Goal: Task Accomplishment & Management: Complete application form

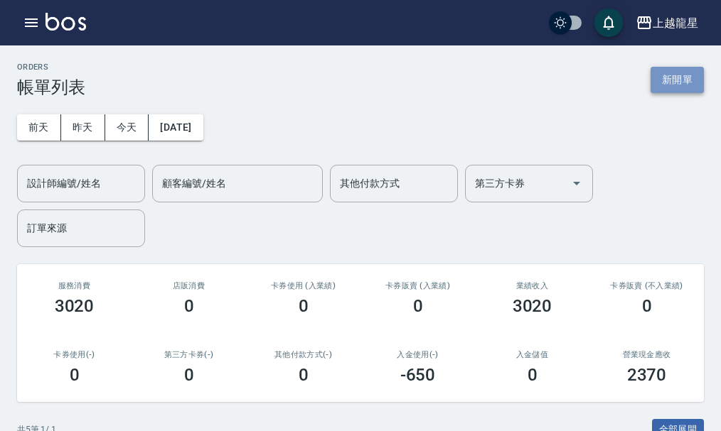
click at [676, 80] on button "新開單" at bounding box center [676, 80] width 53 height 26
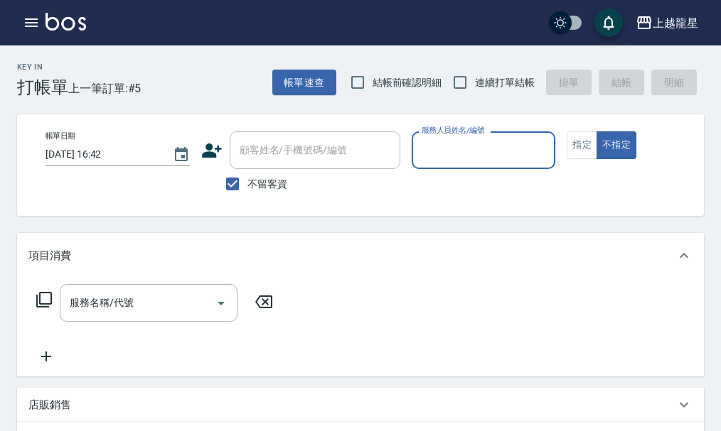
click at [468, 151] on input "服務人員姓名/編號" at bounding box center [483, 150] width 131 height 25
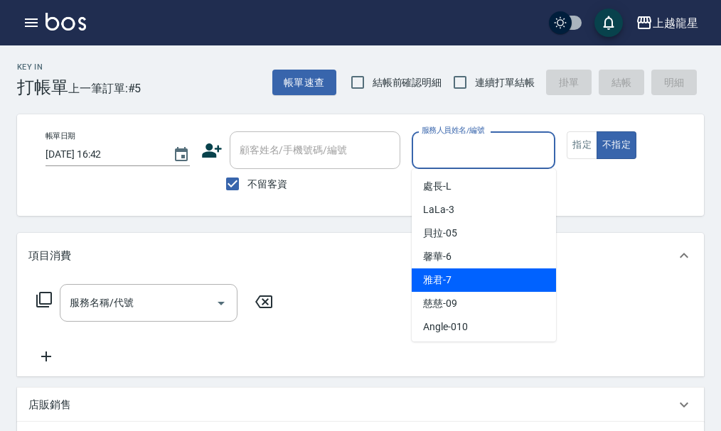
click at [435, 277] on span "雅君 -7" at bounding box center [437, 280] width 28 height 15
type input "雅君-7"
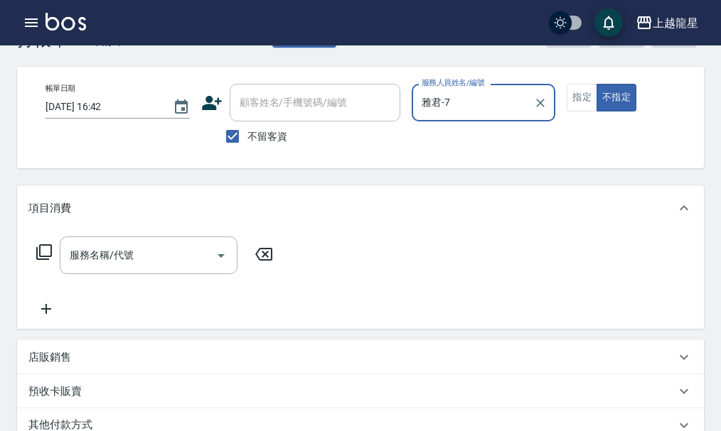
scroll to position [71, 0]
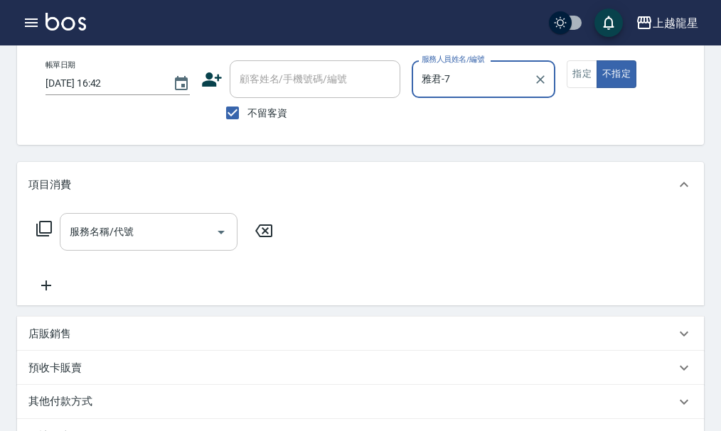
click at [123, 234] on input "服務名稱/代號" at bounding box center [138, 232] width 144 height 25
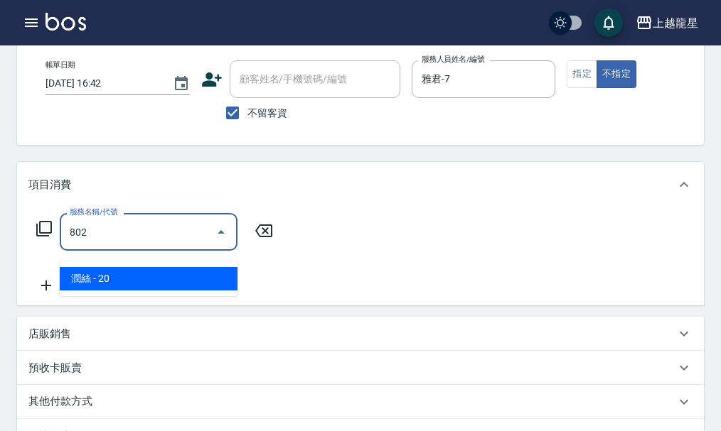
type input "潤絲(802)"
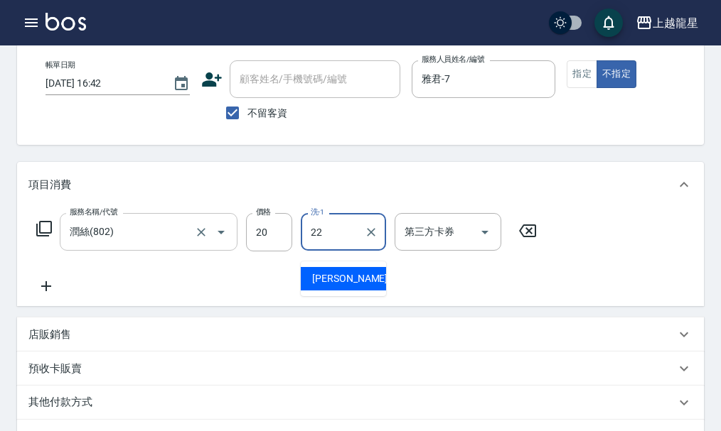
type input "[PERSON_NAME]-22"
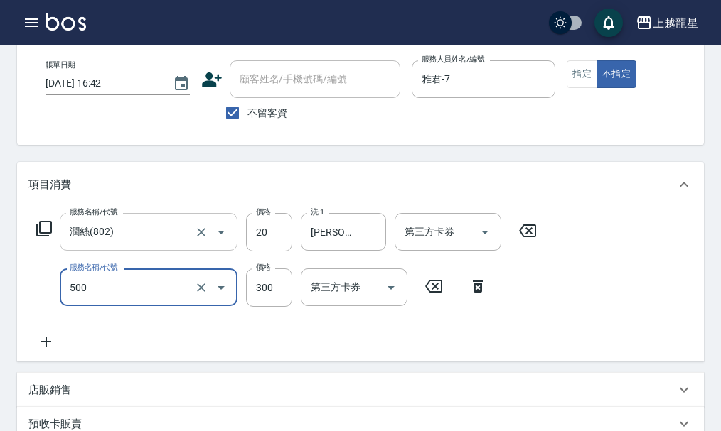
type input "一般洗髮(500)"
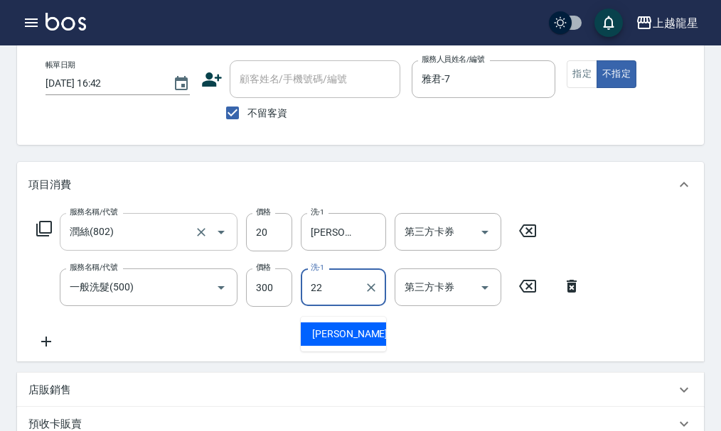
type input "[PERSON_NAME]-22"
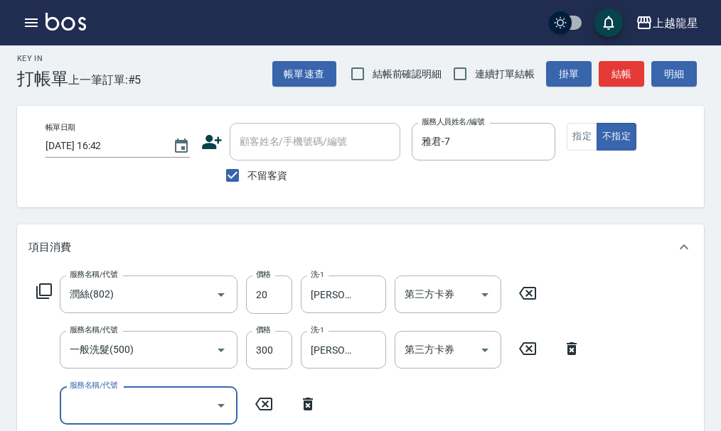
scroll to position [0, 0]
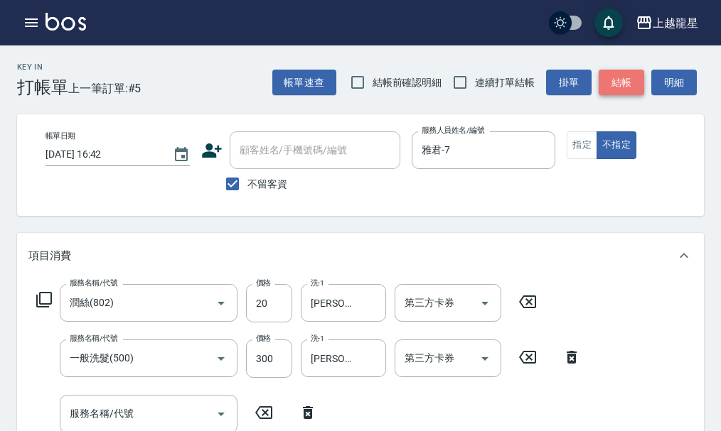
click at [620, 87] on button "結帳" at bounding box center [620, 83] width 45 height 26
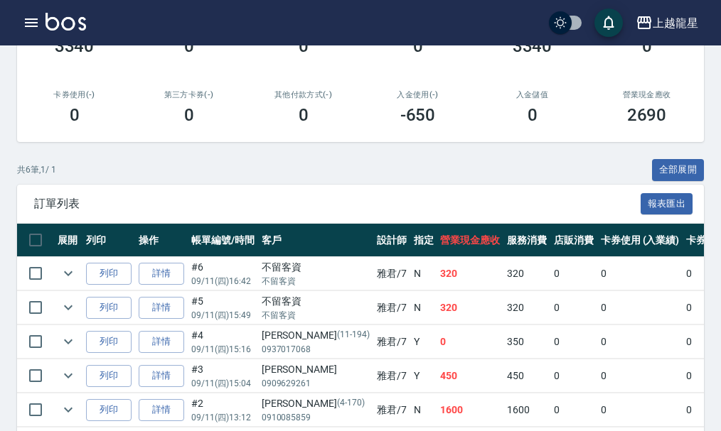
scroll to position [284, 0]
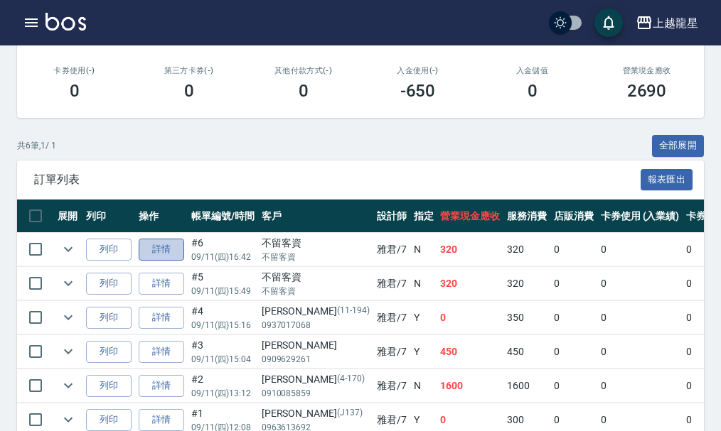
click at [154, 247] on link "詳情" at bounding box center [161, 250] width 45 height 22
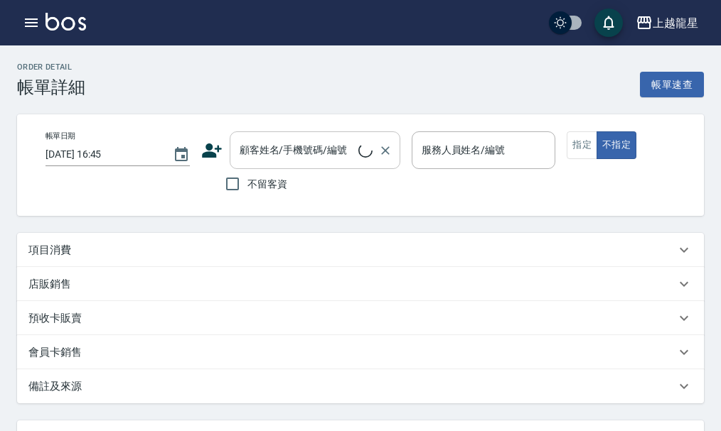
type input "[DATE] 16:42"
checkbox input "true"
type input "雅君-7"
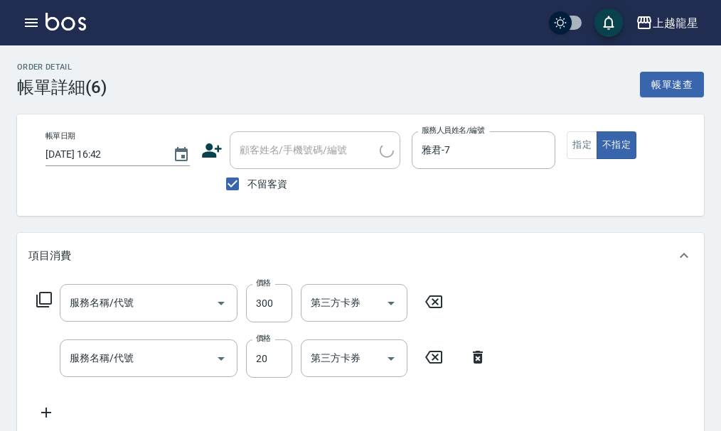
type input "一般洗髮(500)"
type input "潤絲(802)"
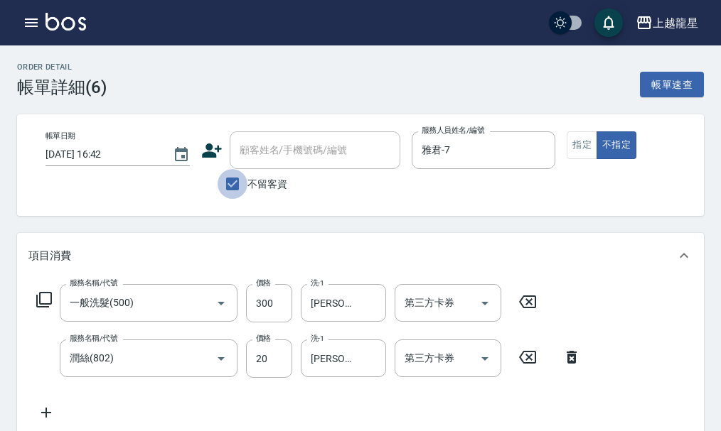
click at [238, 184] on input "不留客資" at bounding box center [232, 184] width 30 height 30
checkbox input "false"
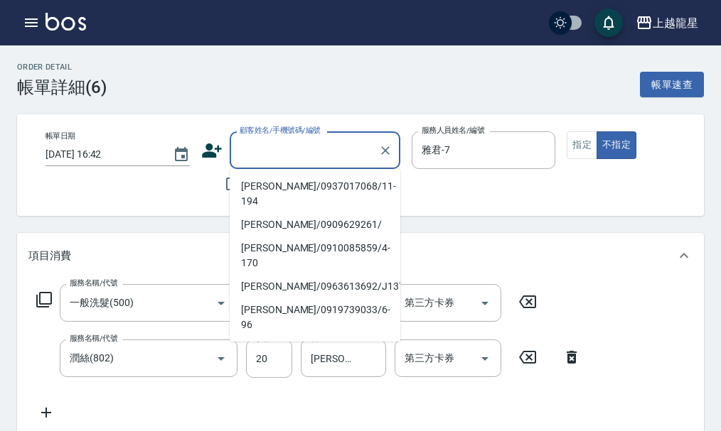
click at [267, 144] on input "顧客姓名/手機號碼/編號" at bounding box center [304, 150] width 136 height 25
type input "ㄨ"
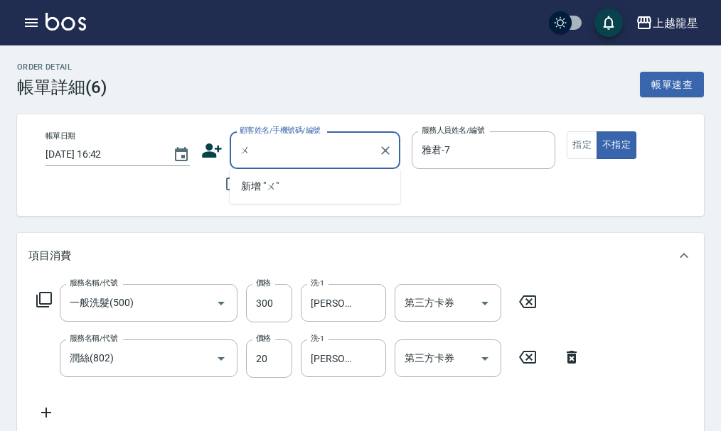
type input "吳"
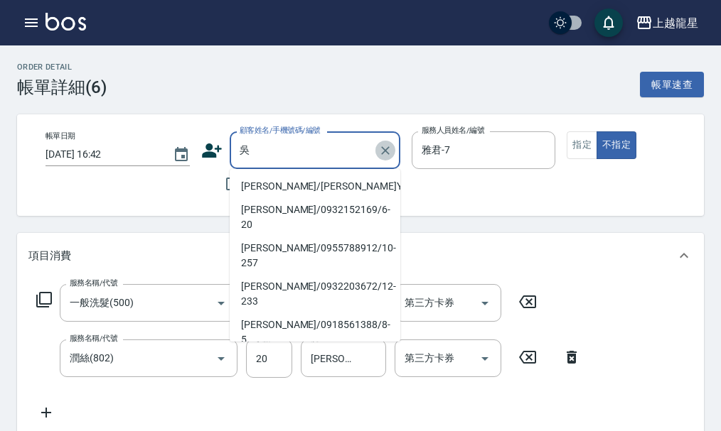
click at [385, 149] on icon "Clear" at bounding box center [385, 151] width 14 height 14
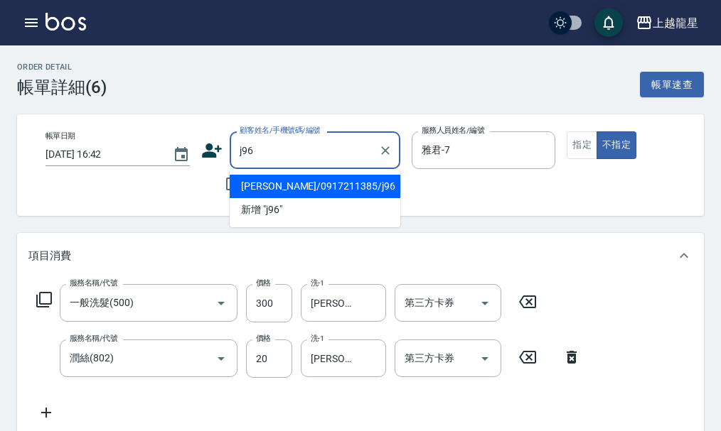
click at [346, 180] on li "[PERSON_NAME]/0917211385/j96" at bounding box center [315, 186] width 171 height 23
type input "[PERSON_NAME]/0917211385/j96"
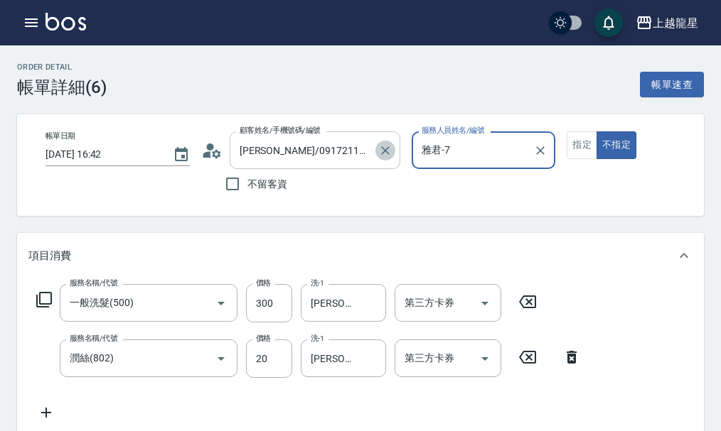
click at [386, 154] on icon "Clear" at bounding box center [385, 151] width 14 height 14
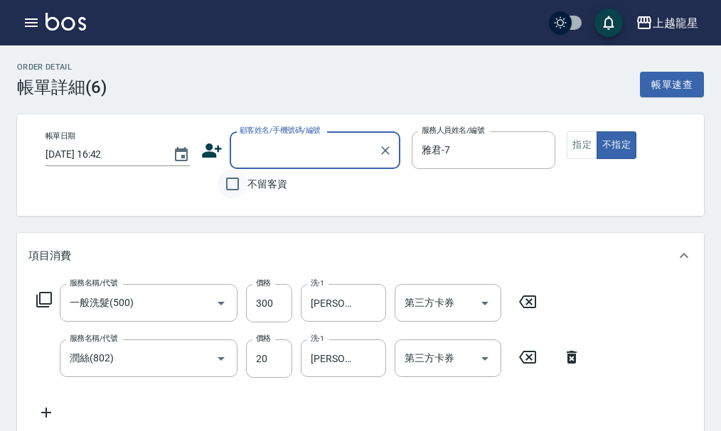
click at [235, 185] on input "不留客資" at bounding box center [232, 184] width 30 height 30
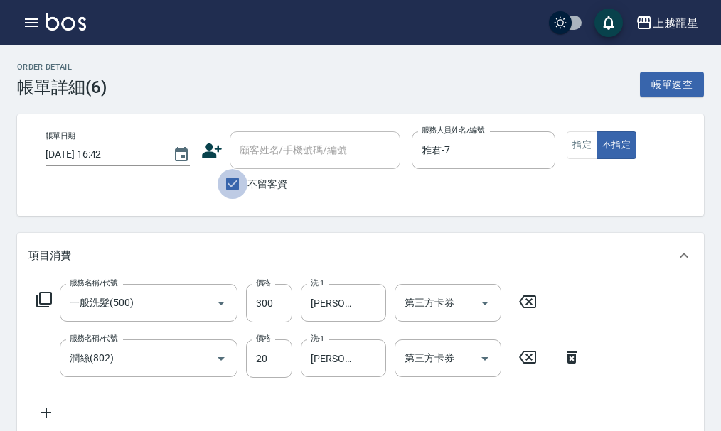
click at [237, 185] on input "不留客資" at bounding box center [232, 184] width 30 height 30
checkbox input "false"
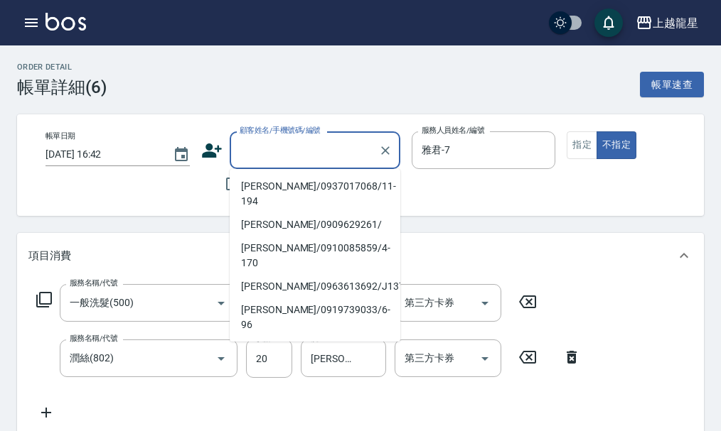
click at [275, 151] on input "顧客姓名/手機號碼/編號" at bounding box center [304, 150] width 136 height 25
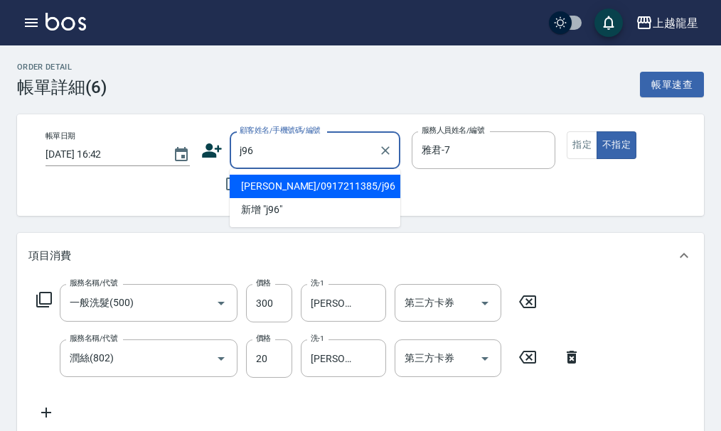
click at [274, 186] on li "[PERSON_NAME]/0917211385/j96" at bounding box center [315, 186] width 171 height 23
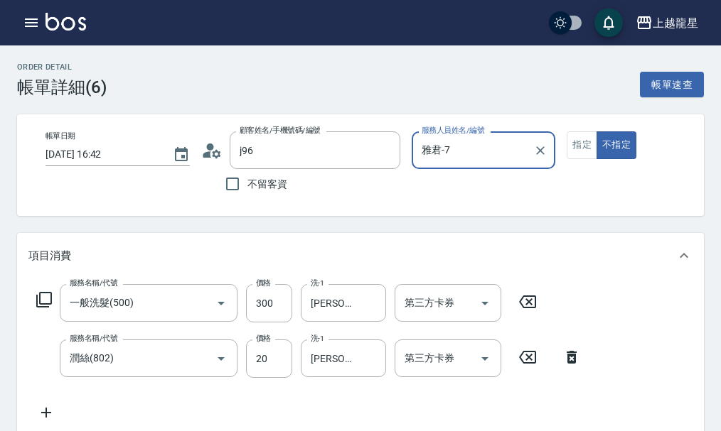
type input "[PERSON_NAME]/0917211385/j96"
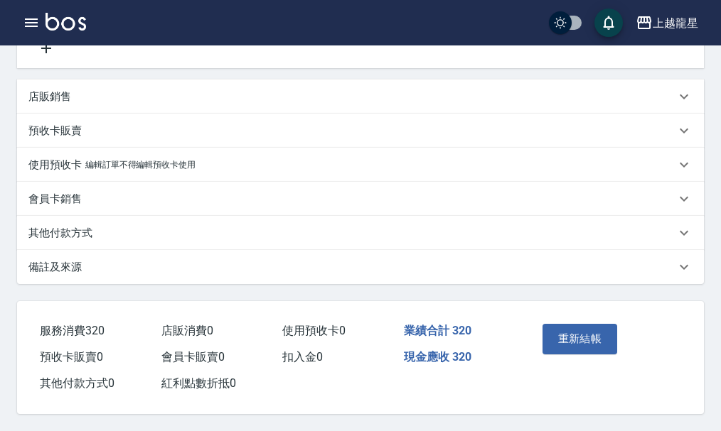
scroll to position [382, 0]
click at [583, 328] on button "重新結帳" at bounding box center [579, 339] width 75 height 30
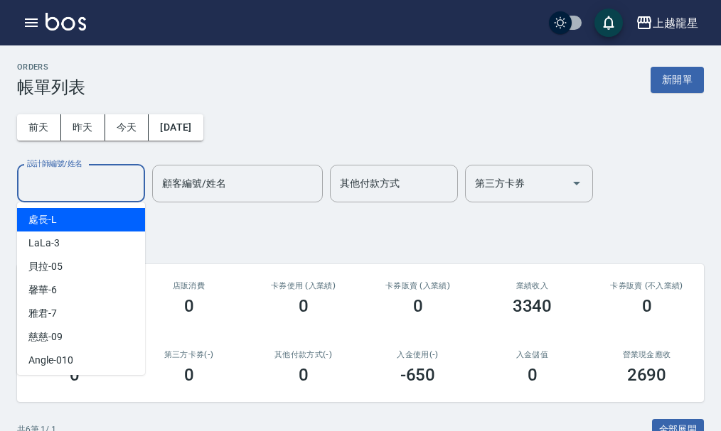
click at [86, 187] on input "設計師編號/姓名" at bounding box center [80, 183] width 115 height 25
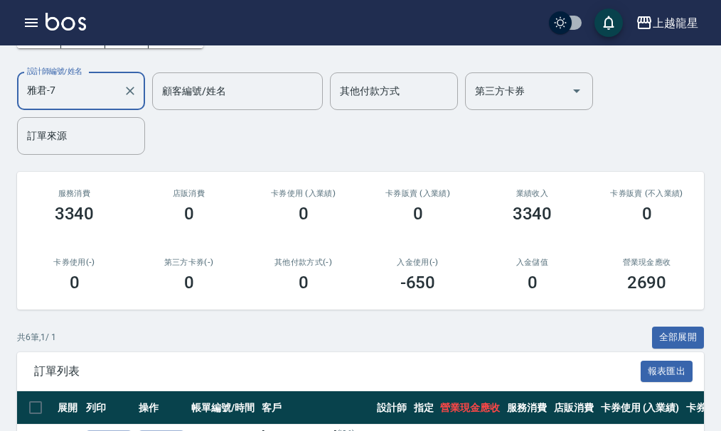
scroll to position [284, 0]
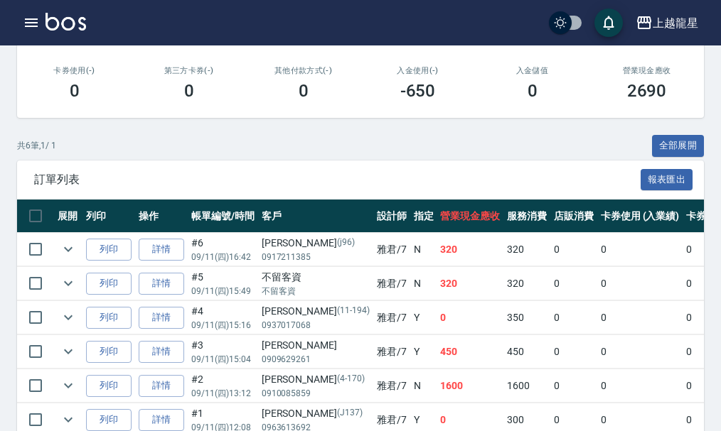
type input "雅君-7"
click at [210, 366] on td "#3 09/11 (四) 15:04" at bounding box center [223, 351] width 70 height 33
click at [134, 137] on div "共 6 筆, 1 / 1 全部展開" at bounding box center [360, 146] width 687 height 22
click at [289, 176] on span "訂單列表" at bounding box center [337, 180] width 606 height 14
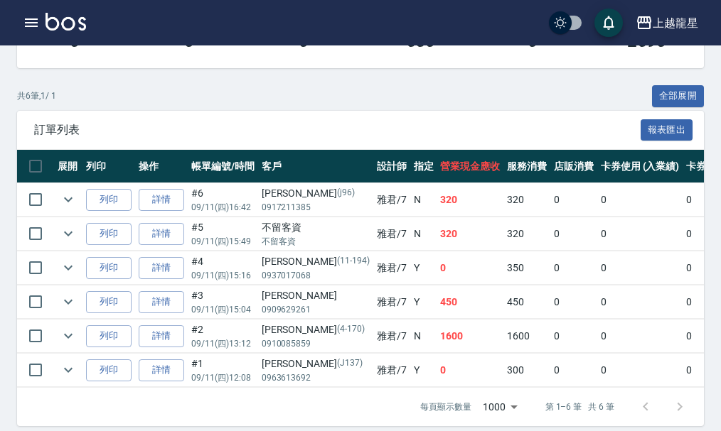
scroll to position [357, 0]
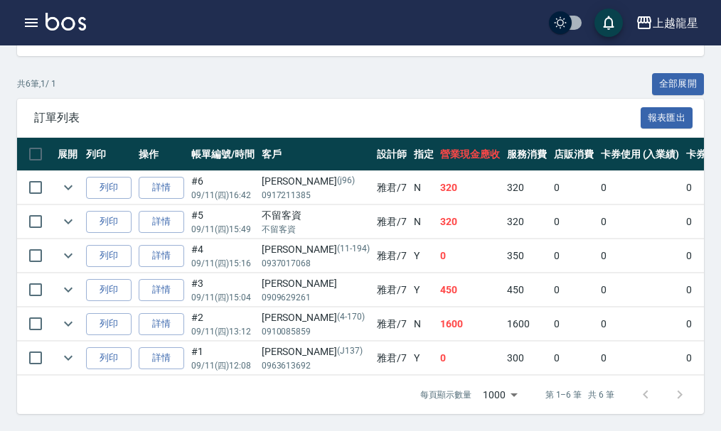
click at [249, 85] on div "共 6 筆, 1 / 1 全部展開 訂單列表 報表匯出 展開 列印 操作 帳單編號/時間 客戶 設計師 指定 營業現金應收 服務消費 店販消費 卡券使用 (入…" at bounding box center [360, 244] width 687 height 342
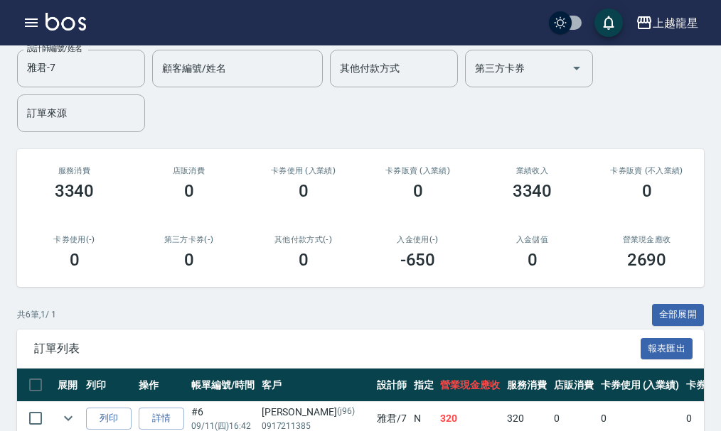
scroll to position [72, 0]
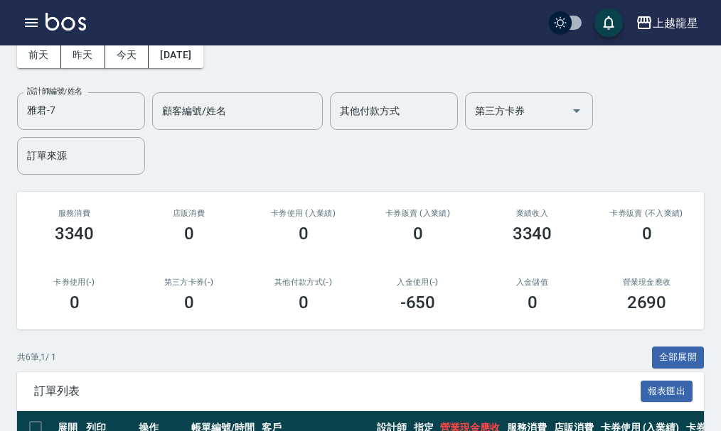
click at [272, 77] on div "[DATE] [DATE] [DATE] [DATE] 設計師編號/姓名 [PERSON_NAME]-7 設計師編號/姓名 顧客編號/姓名 顧客編號/姓名 其…" at bounding box center [360, 100] width 687 height 150
click at [221, 156] on div "設計師編號/姓名 [PERSON_NAME]-7 設計師編號/姓名 顧客編號/姓名 顧客編號/姓名 其他付款方式 其他付款方式 第三方卡券 第三方卡券 訂單來…" at bounding box center [360, 133] width 687 height 82
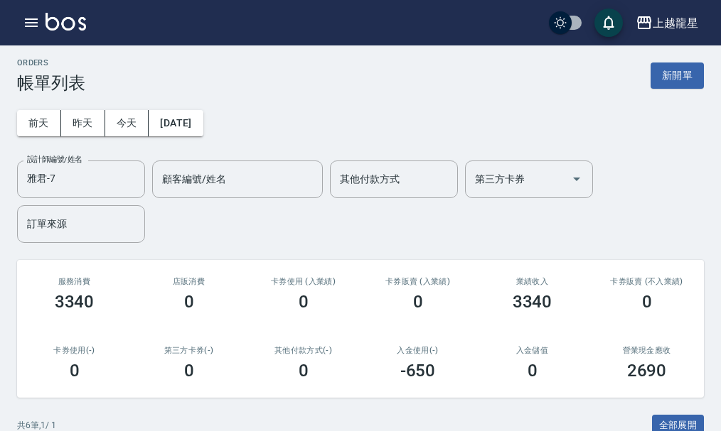
scroll to position [0, 0]
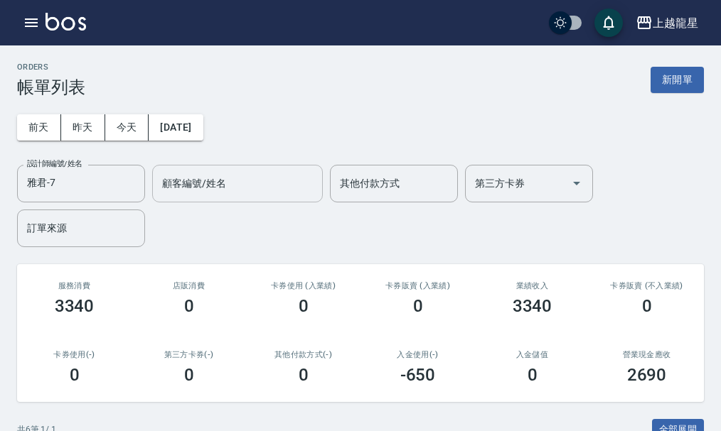
click at [224, 169] on div "顧客編號/姓名" at bounding box center [237, 184] width 171 height 38
click at [250, 119] on div "[DATE] [DATE] [DATE] [DATE] 設計師編號/姓名 [PERSON_NAME]-7 設計師編號/姓名 顧客編號/姓名 顧客編號/姓名 其…" at bounding box center [360, 172] width 687 height 150
click at [239, 182] on input "顧客編號/姓名" at bounding box center [237, 183] width 158 height 25
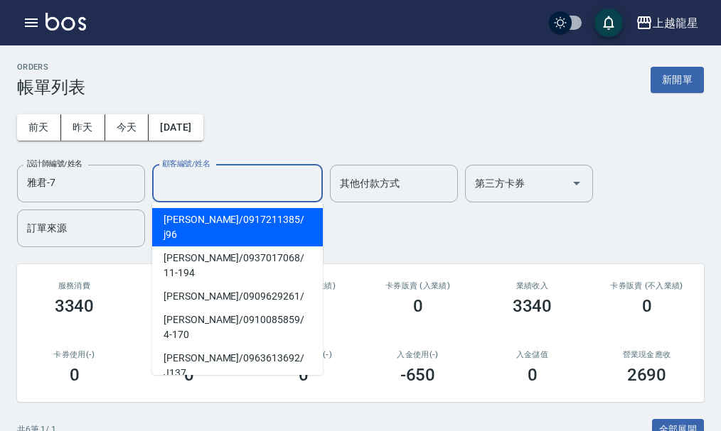
click at [260, 143] on div "[DATE] [DATE] [DATE] [DATE] 設計師編號/姓名 [PERSON_NAME]-7 設計師編號/姓名 顧客編號/姓名 顧客編號/姓名 其…" at bounding box center [360, 172] width 687 height 150
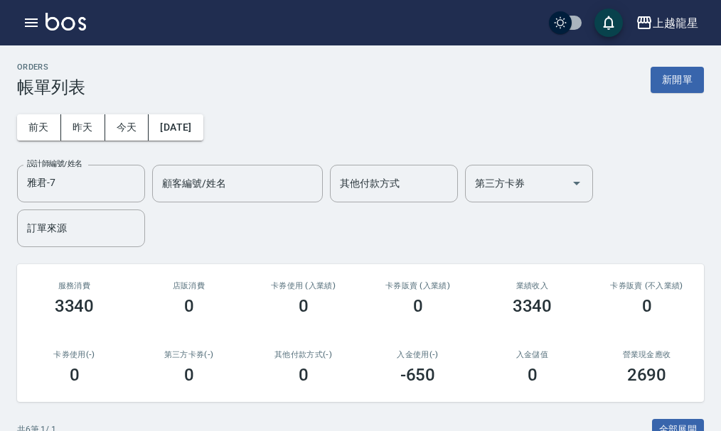
click at [263, 142] on div "[DATE] [DATE] [DATE] [DATE] 設計師編號/姓名 [PERSON_NAME]-7 設計師編號/姓名 顧客編號/姓名 顧客編號/姓名 其…" at bounding box center [360, 172] width 687 height 150
